Goal: Task Accomplishment & Management: Manage account settings

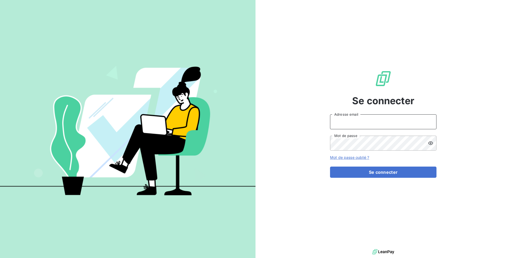
click at [346, 115] on input "Adresse email" at bounding box center [383, 121] width 107 height 15
click at [366, 123] on input "admin@crous" at bounding box center [383, 121] width 107 height 15
type input "admin@crousbfc"
click at [330, 166] on button "Se connecter" at bounding box center [383, 171] width 107 height 11
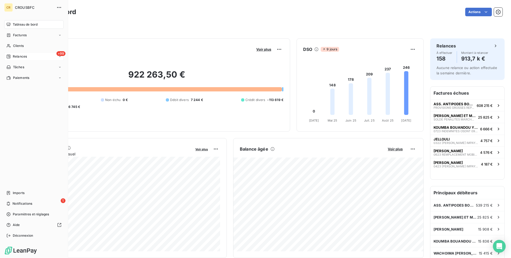
click at [31, 55] on div "+99 Relances" at bounding box center [33, 56] width 59 height 9
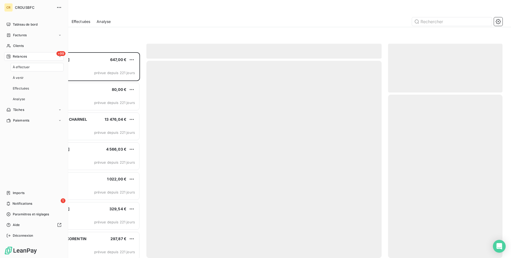
scroll to position [206, 115]
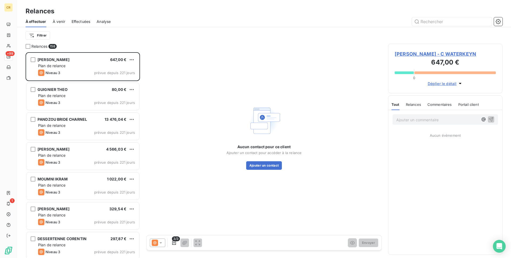
click at [78, 20] on span "Effectuées" at bounding box center [81, 21] width 19 height 5
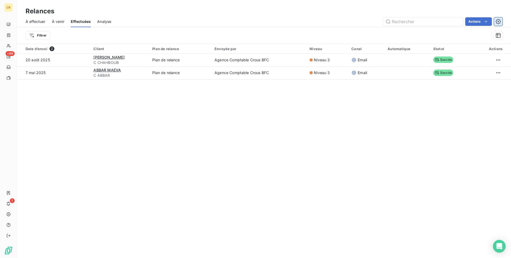
click at [497, 18] on button "button" at bounding box center [498, 21] width 9 height 9
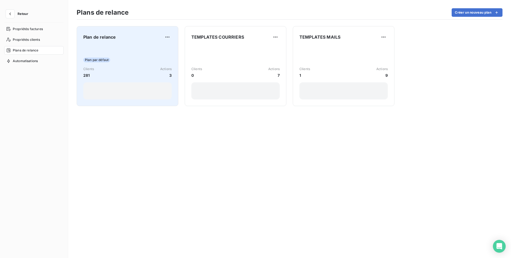
click at [81, 52] on div "Plan de relance Plan par défaut Clients 281 Actions 3" at bounding box center [128, 66] width 102 height 80
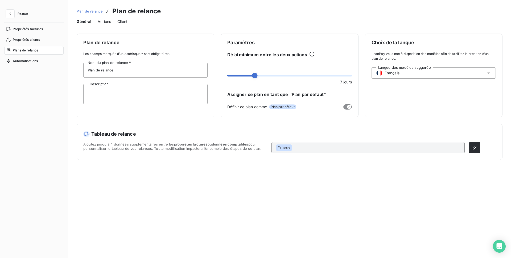
click at [107, 25] on div "Actions" at bounding box center [104, 21] width 13 height 11
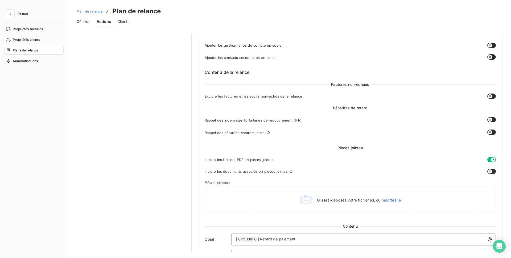
scroll to position [14, 0]
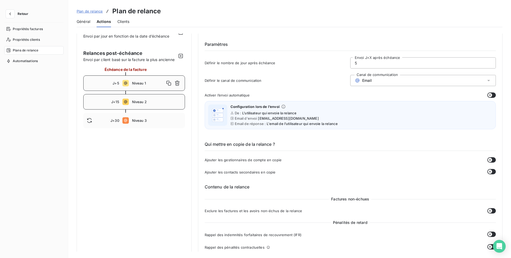
click at [156, 98] on div "J+15 Niveau 2" at bounding box center [134, 101] width 102 height 15
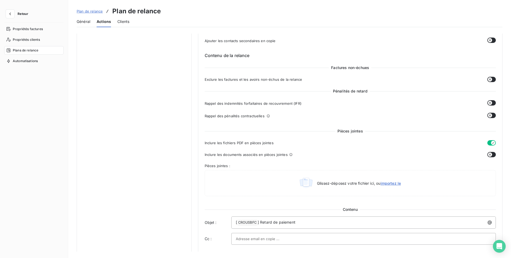
scroll to position [77, 0]
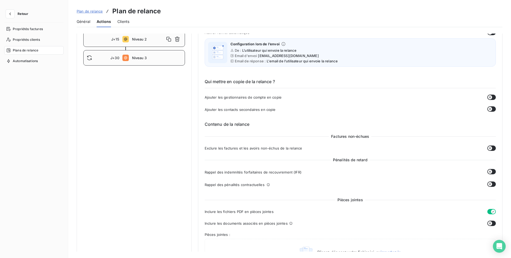
click at [156, 60] on span "Niveau 3" at bounding box center [157, 58] width 50 height 4
type input "30"
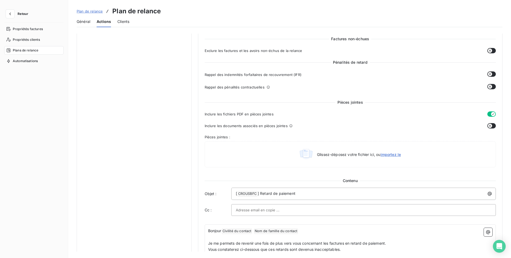
scroll to position [0, 0]
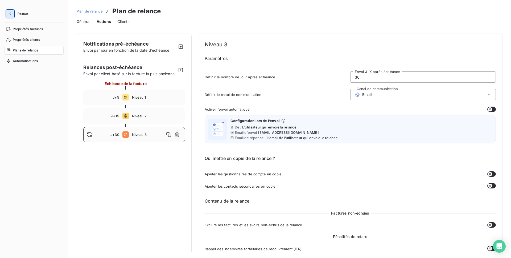
click at [7, 15] on icon "button" at bounding box center [9, 13] width 5 height 5
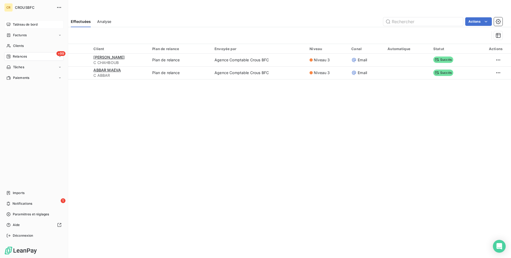
click at [24, 22] on span "Tableau de bord" at bounding box center [25, 24] width 25 height 5
